Goal: Task Accomplishment & Management: Use online tool/utility

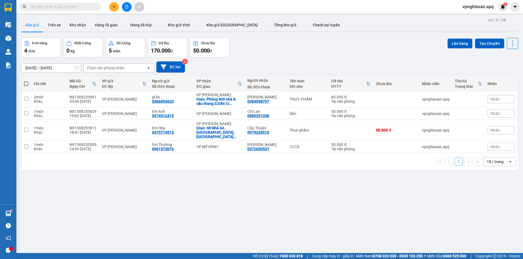
scroll to position [64, 0]
drag, startPoint x: 156, startPoint y: 133, endPoint x: 152, endPoint y: 138, distance: 6.0
drag, startPoint x: 152, startPoint y: 138, endPoint x: 143, endPoint y: 160, distance: 24.3
click at [140, 152] on div "Chi tiết Mã GD Ngày ĐH VP gửi ĐC lấy Người gửi Số điện thoại VP nhận ĐC giao Ng…" at bounding box center [269, 124] width 497 height 94
drag, startPoint x: 162, startPoint y: 185, endPoint x: 165, endPoint y: 204, distance: 19.0
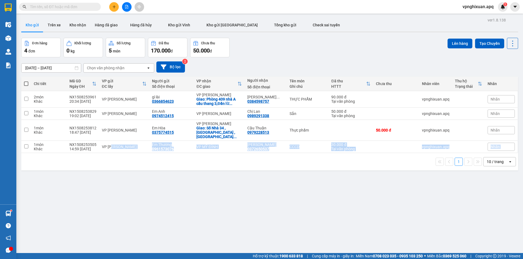
drag, startPoint x: 165, startPoint y: 204, endPoint x: 446, endPoint y: 227, distance: 282.5
drag, startPoint x: 446, startPoint y: 227, endPoint x: 65, endPoint y: 161, distance: 386.5
click at [65, 161] on div "Chi tiết Mã GD Ngày ĐH VP gửi ĐC lấy Người gửi Số điện thoại VP nhận ĐC giao Ng…" at bounding box center [269, 124] width 497 height 94
drag, startPoint x: 378, startPoint y: 196, endPoint x: 377, endPoint y: 201, distance: 4.4
drag, startPoint x: 377, startPoint y: 201, endPoint x: 333, endPoint y: 44, distance: 162.8
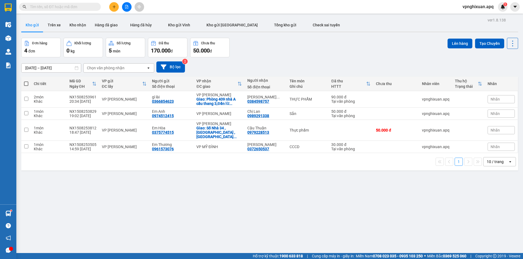
click at [333, 44] on div "Đơn hàng 4 đơn Khối lượng 0 kg Số lượng 5 món Đã thu 170.000 đ Chưa thu 50.000 …" at bounding box center [269, 48] width 497 height 20
click at [484, 113] on icon at bounding box center [486, 114] width 4 height 4
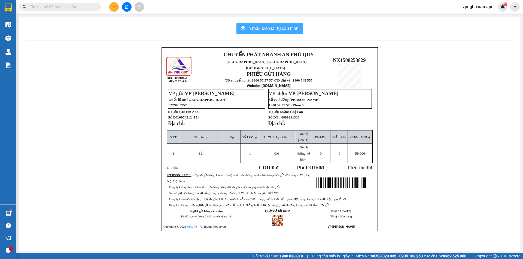
click at [269, 27] on span "In mẫu biên lai tự cấu hình" at bounding box center [272, 28] width 51 height 7
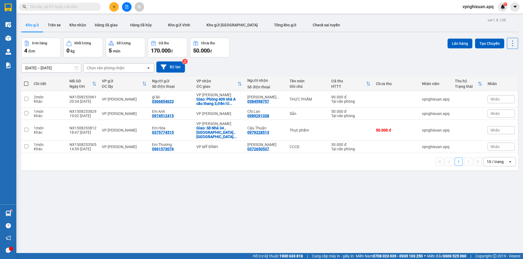
scroll to position [32, 0]
click at [28, 84] on span at bounding box center [26, 84] width 4 height 4
click at [26, 81] on input "checkbox" at bounding box center [26, 81] width 0 height 0
checkbox input "true"
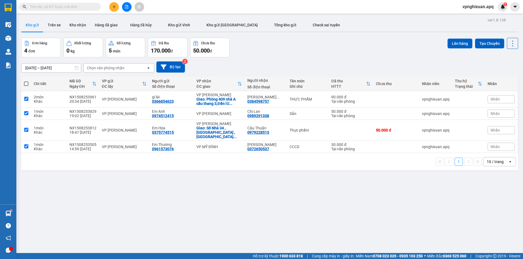
checkbox input "true"
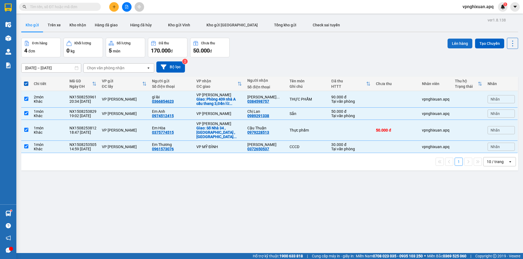
click at [453, 41] on button "Lên hàng" at bounding box center [459, 44] width 25 height 10
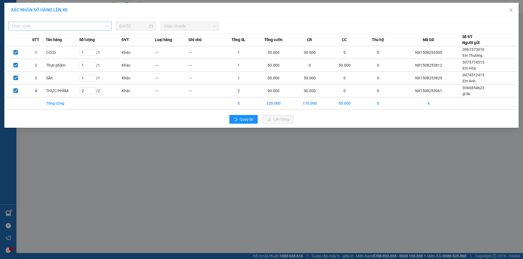
click at [72, 28] on span "Chọn tuyến" at bounding box center [60, 26] width 97 height 8
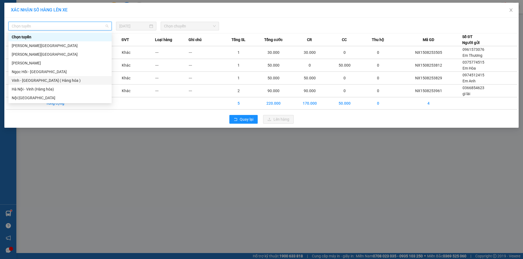
click at [50, 81] on div "Vinh - [GEOGRAPHIC_DATA] ( Hàng hóa )" at bounding box center [60, 81] width 97 height 6
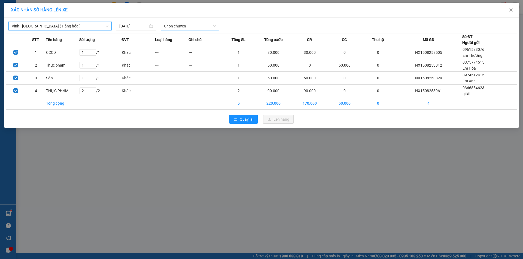
click at [196, 29] on span "Chọn chuyến" at bounding box center [190, 26] width 52 height 8
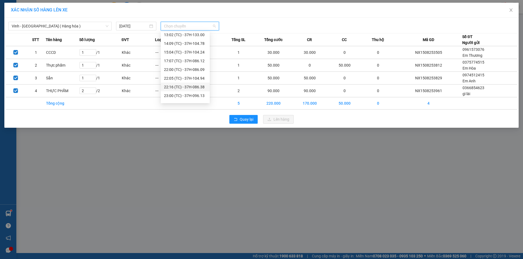
scroll to position [82, 0]
click at [196, 89] on div "23:02 (TC) - 37H-104.45" at bounding box center [185, 86] width 42 height 6
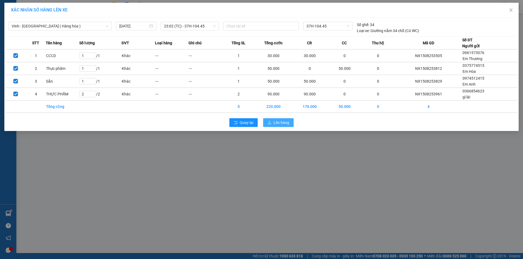
click at [281, 125] on span "Lên hàng" at bounding box center [281, 123] width 16 height 6
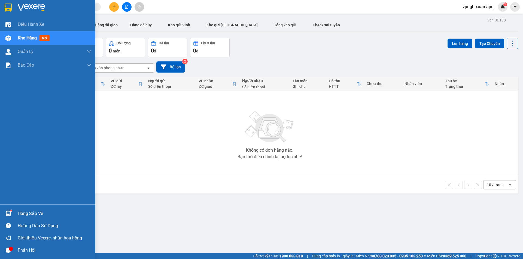
click at [25, 215] on div "Hàng sắp về" at bounding box center [55, 214] width 74 height 8
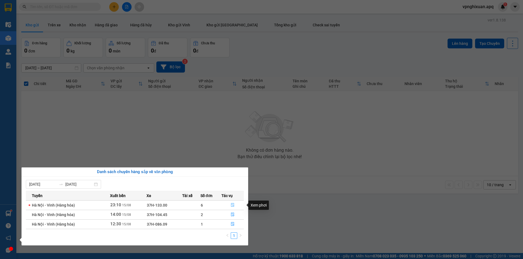
click at [231, 204] on icon "file-done" at bounding box center [233, 205] width 4 height 4
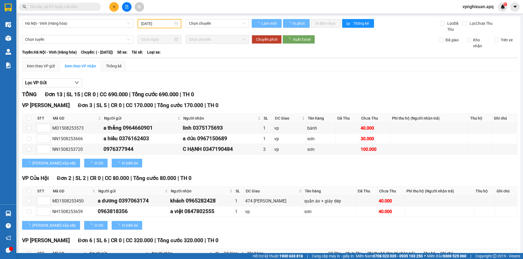
type input "[DATE]"
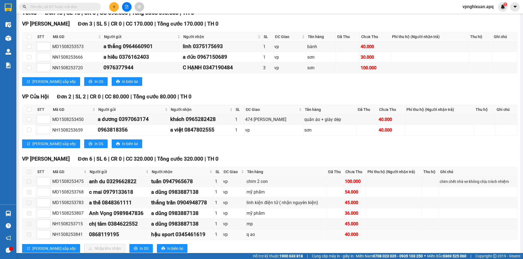
scroll to position [159, 0]
